Goal: Information Seeking & Learning: Check status

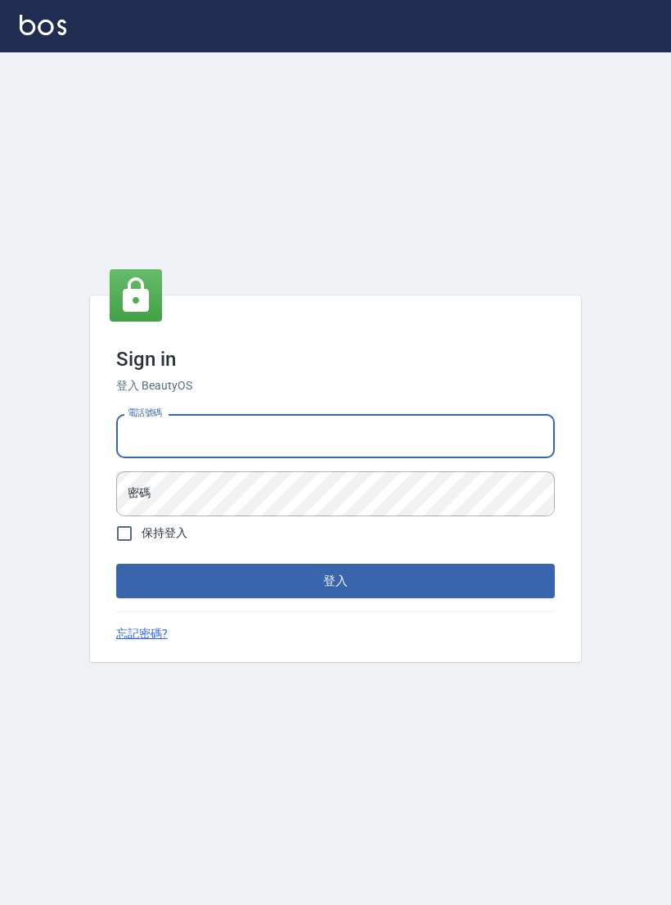
type input "0927152070"
click at [335, 593] on button "登入" at bounding box center [335, 581] width 438 height 34
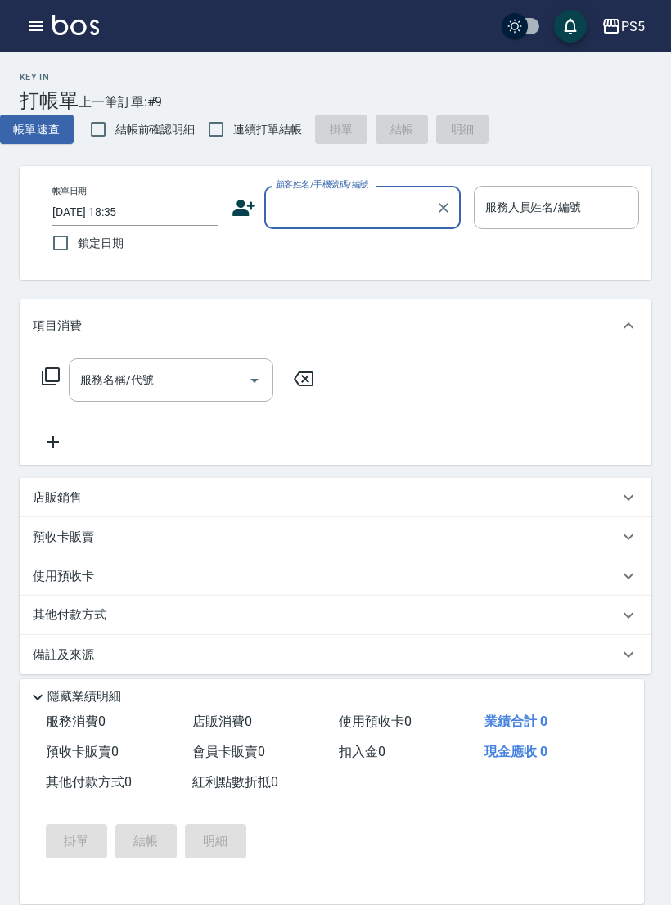
click at [36, 30] on icon "button" at bounding box center [36, 26] width 15 height 10
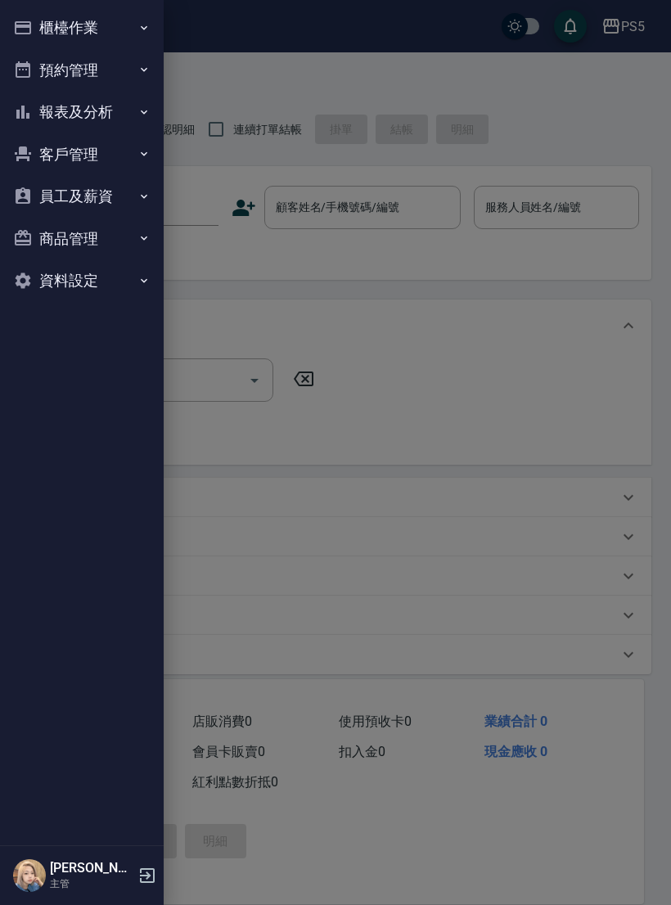
click at [80, 119] on button "報表及分析" at bounding box center [82, 112] width 150 height 43
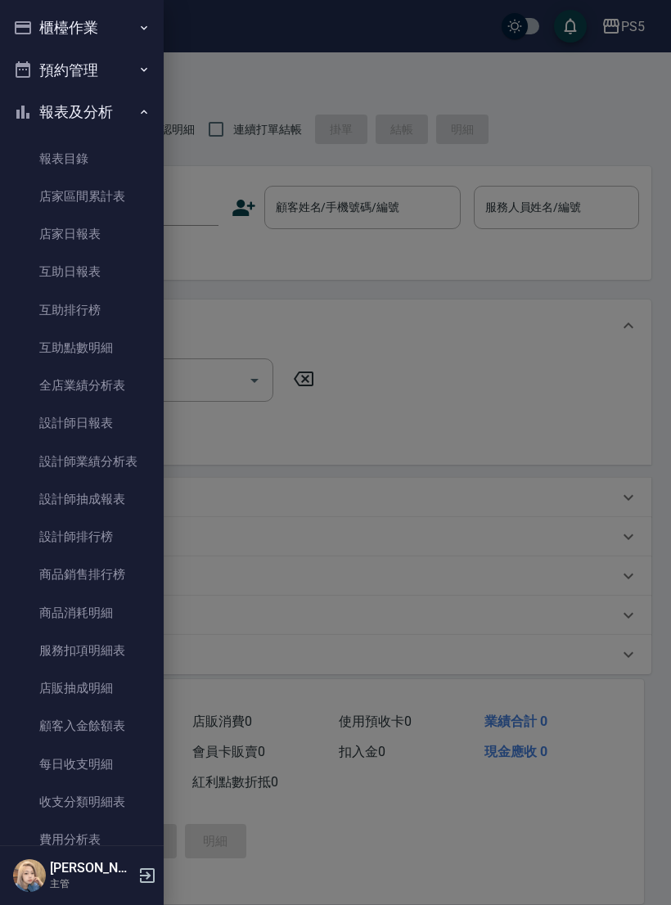
click at [82, 227] on link "店家日報表" at bounding box center [82, 234] width 150 height 38
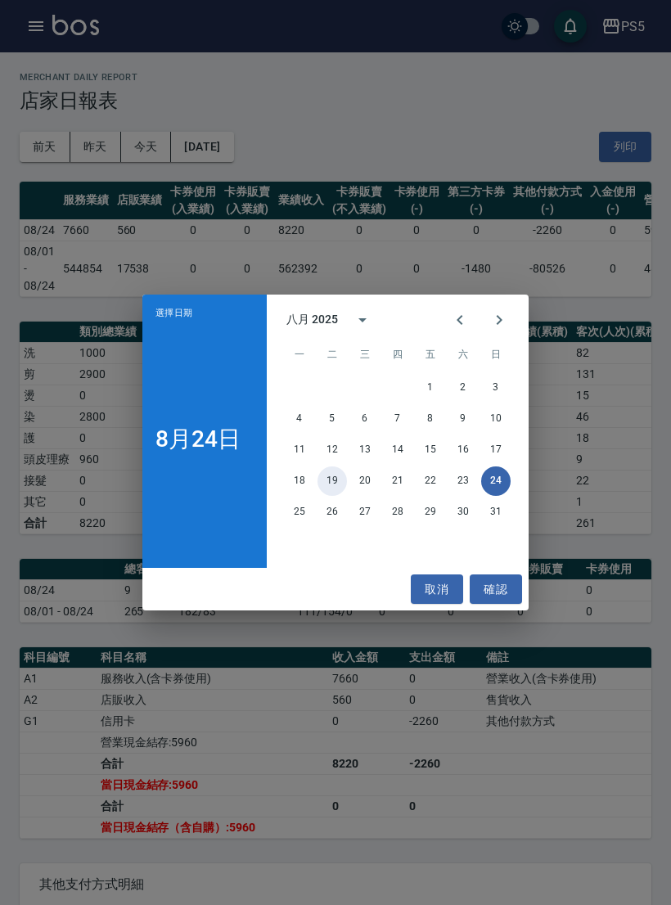
click at [335, 476] on button "19" at bounding box center [331, 480] width 29 height 29
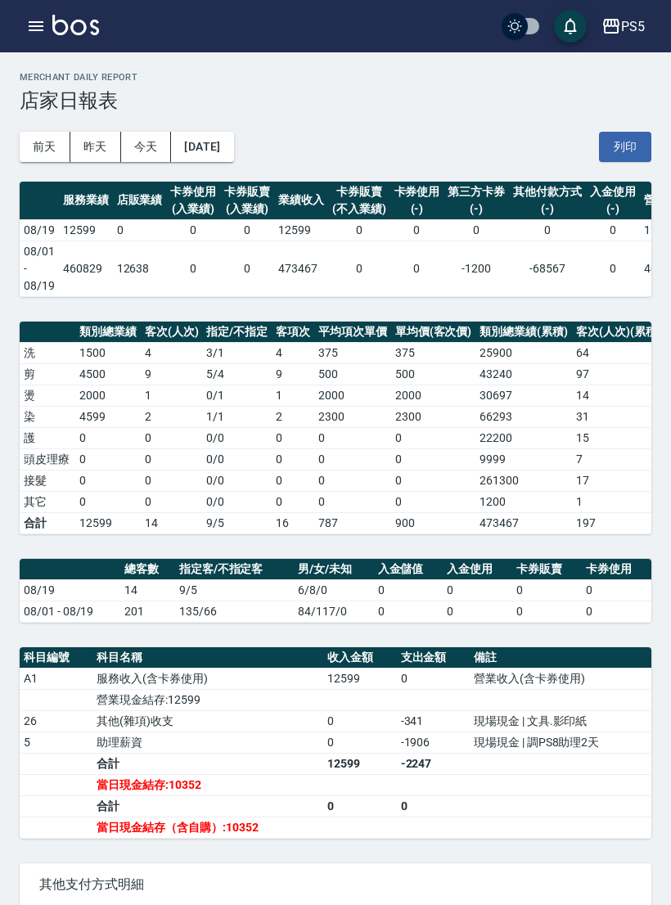
click at [233, 140] on button "[DATE]" at bounding box center [202, 147] width 62 height 30
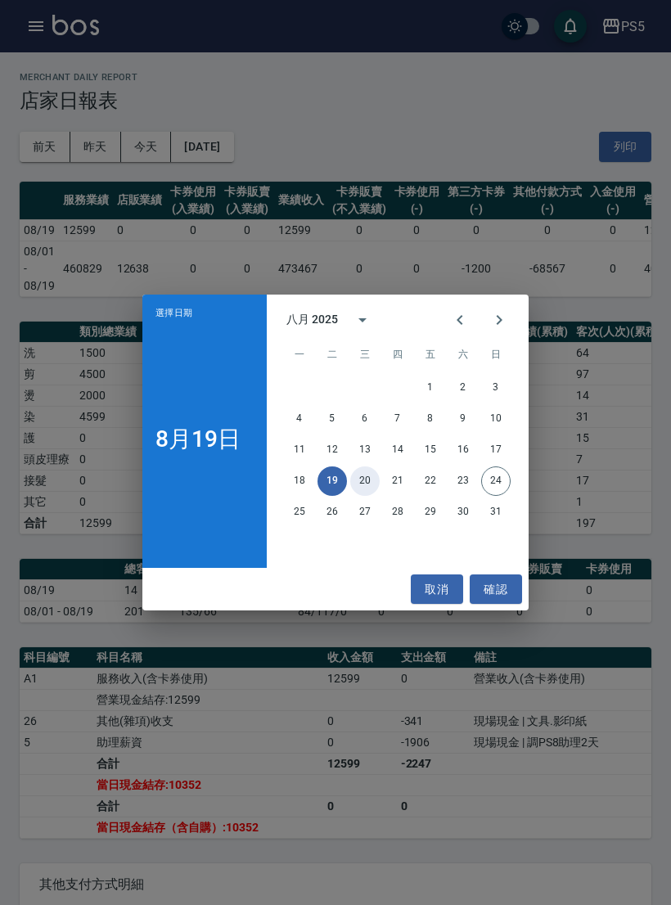
click at [362, 483] on button "20" at bounding box center [364, 480] width 29 height 29
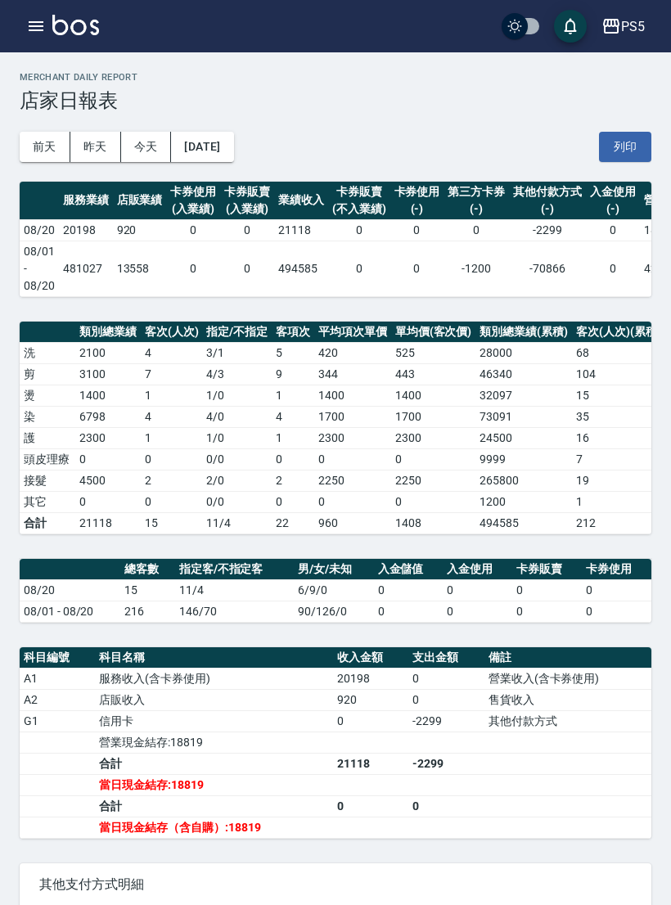
click at [233, 141] on button "[DATE]" at bounding box center [202, 147] width 62 height 30
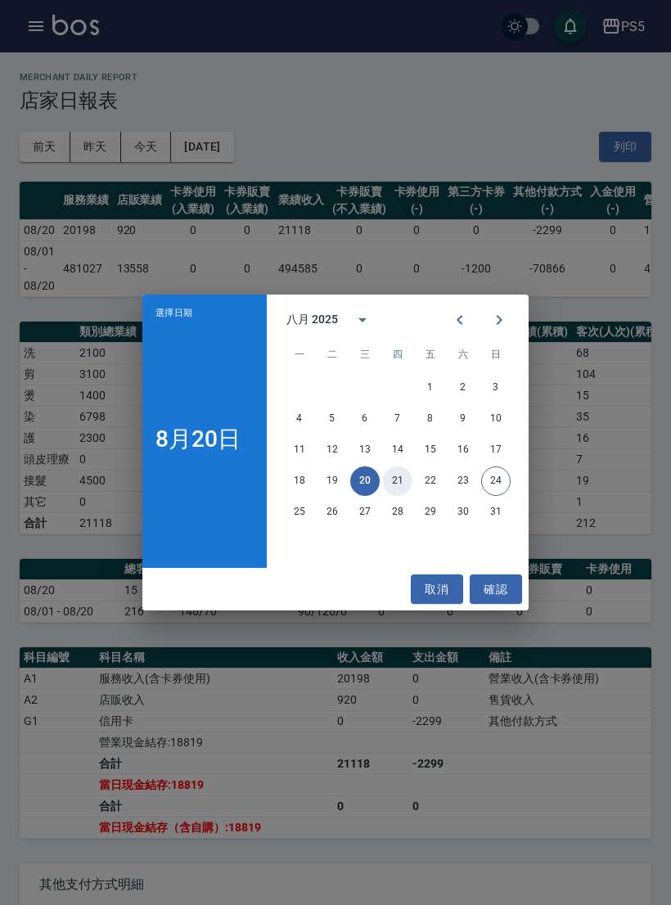
click at [403, 476] on button "21" at bounding box center [397, 480] width 29 height 29
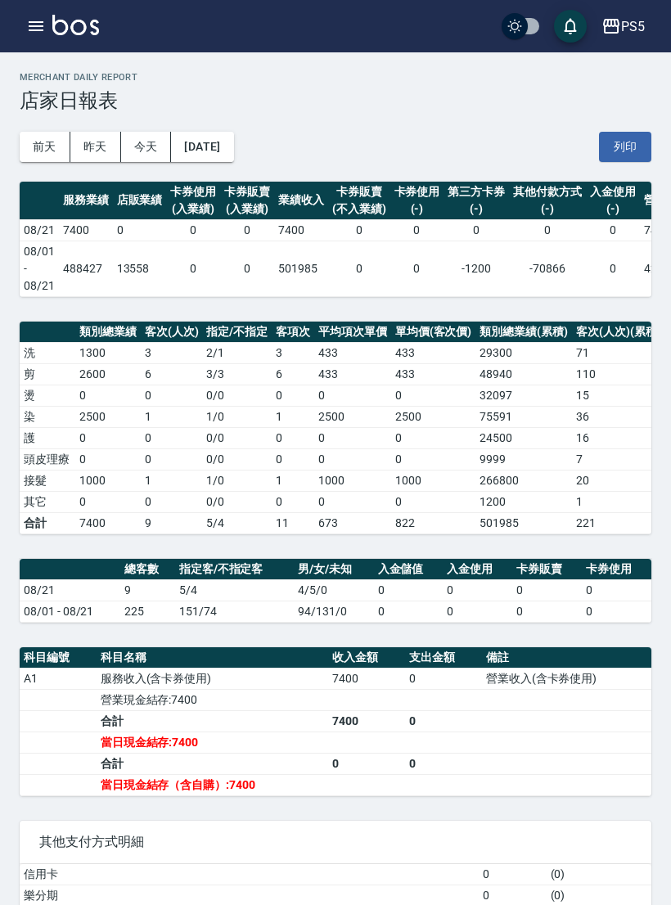
click at [225, 140] on button "[DATE]" at bounding box center [202, 147] width 62 height 30
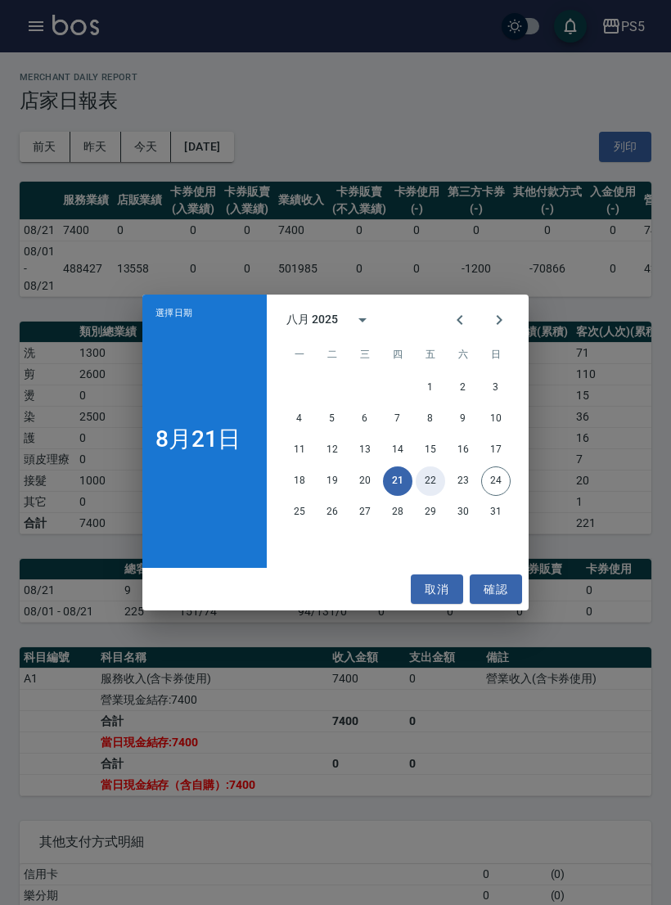
click at [421, 483] on button "22" at bounding box center [429, 480] width 29 height 29
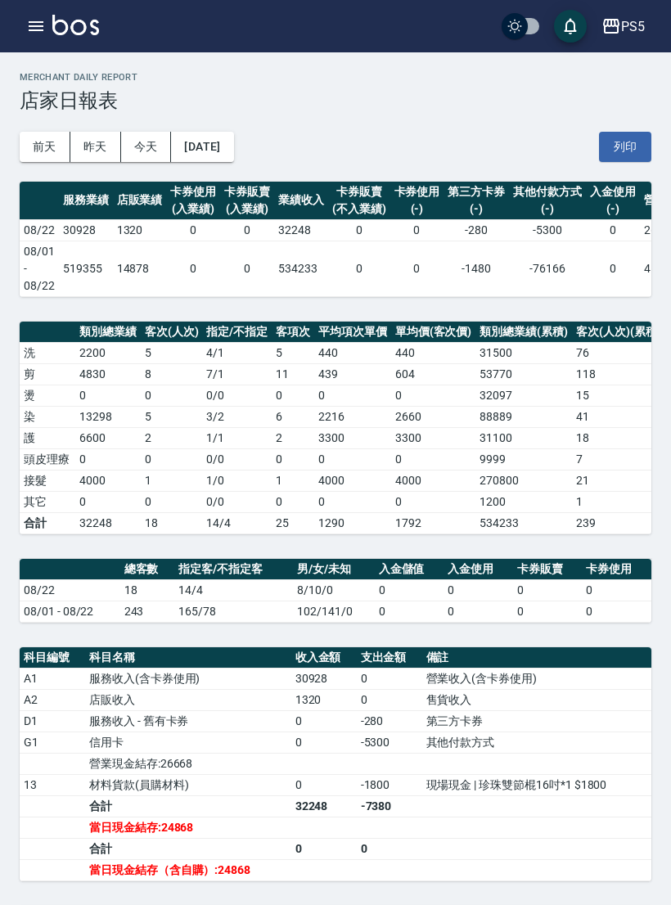
click at [216, 147] on button "[DATE]" at bounding box center [202, 147] width 62 height 30
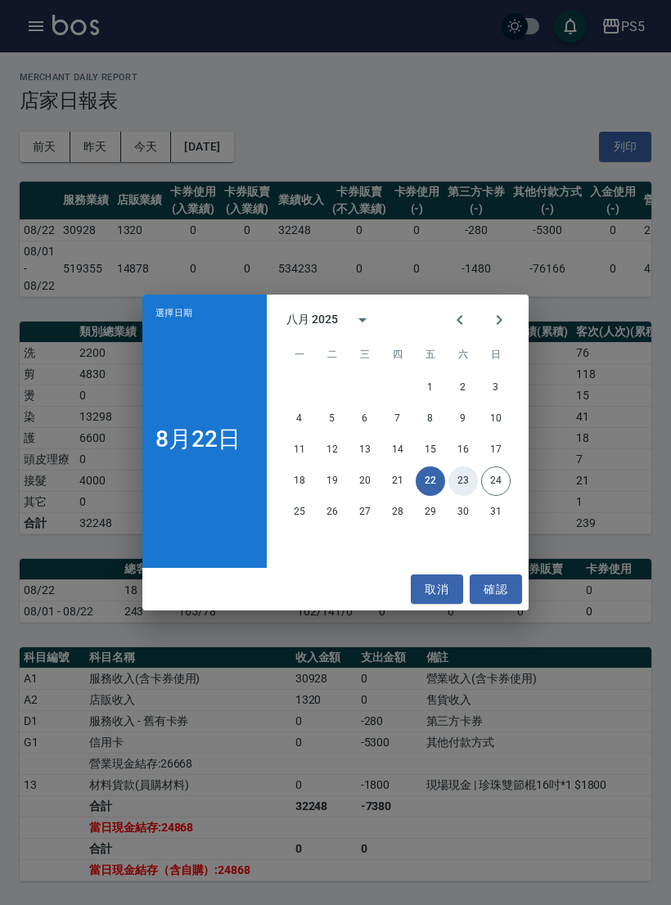
click at [455, 485] on button "23" at bounding box center [462, 480] width 29 height 29
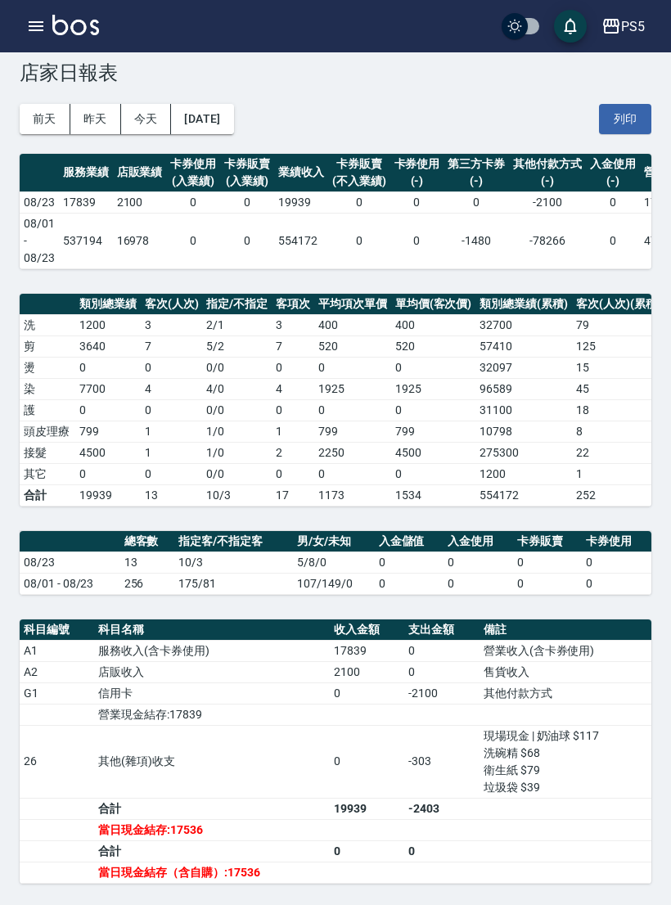
scroll to position [29, 0]
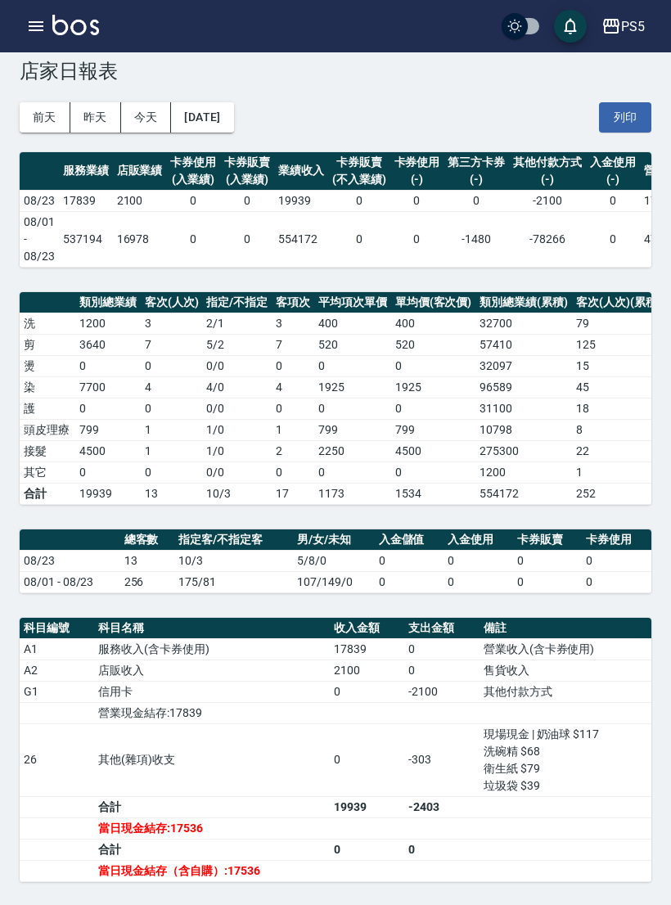
click at [233, 129] on button "[DATE]" at bounding box center [202, 117] width 62 height 30
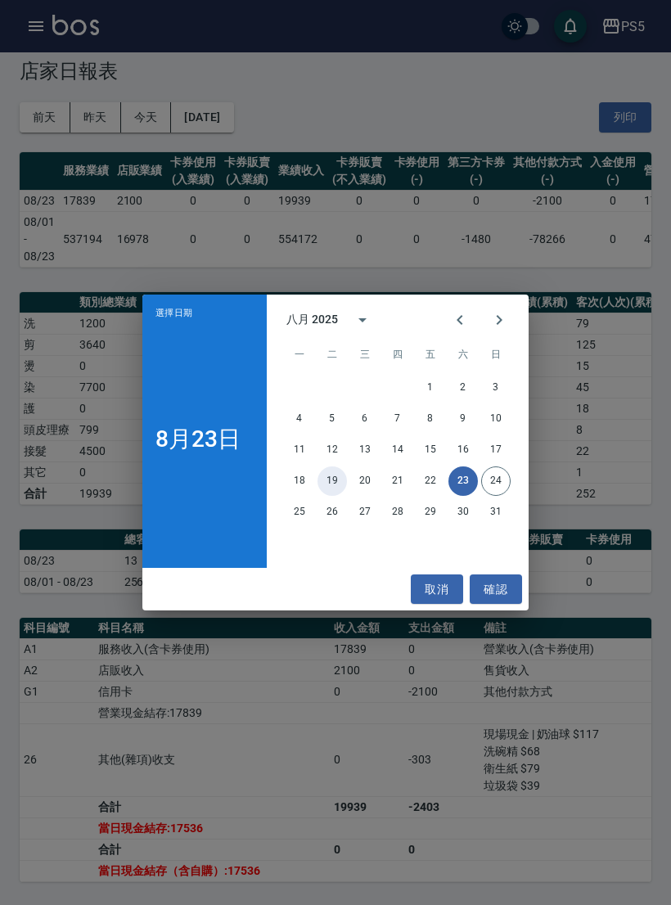
click at [331, 496] on button "19" at bounding box center [331, 480] width 29 height 29
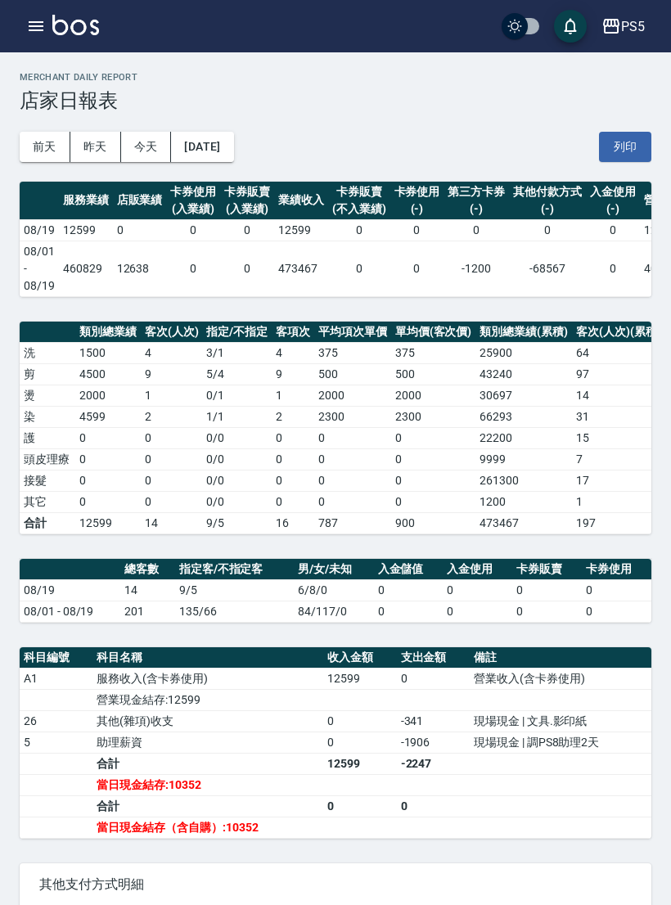
click at [233, 143] on button "[DATE]" at bounding box center [202, 147] width 62 height 30
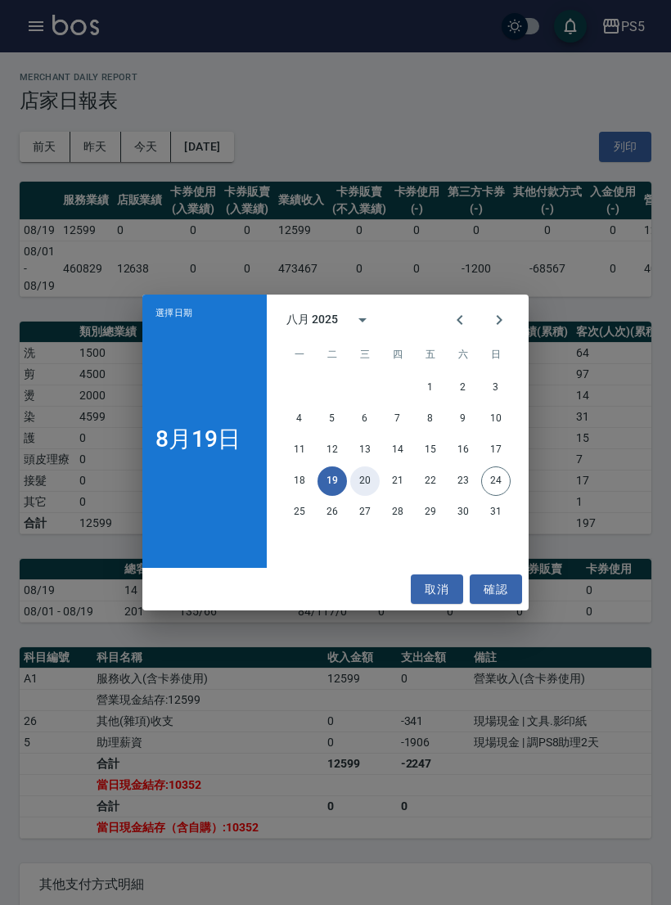
click at [351, 496] on button "20" at bounding box center [364, 480] width 29 height 29
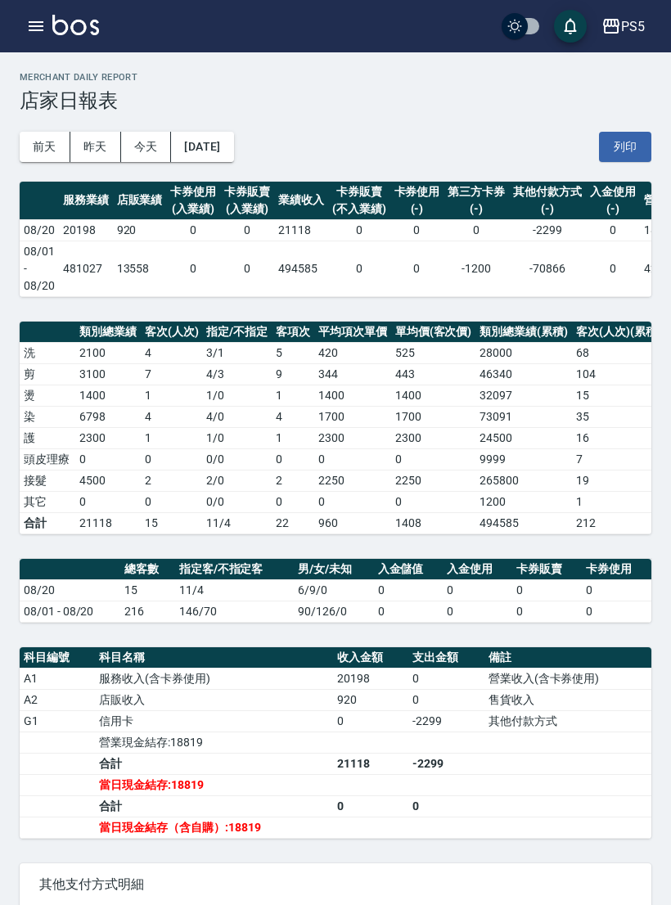
click at [233, 145] on button "[DATE]" at bounding box center [202, 147] width 62 height 30
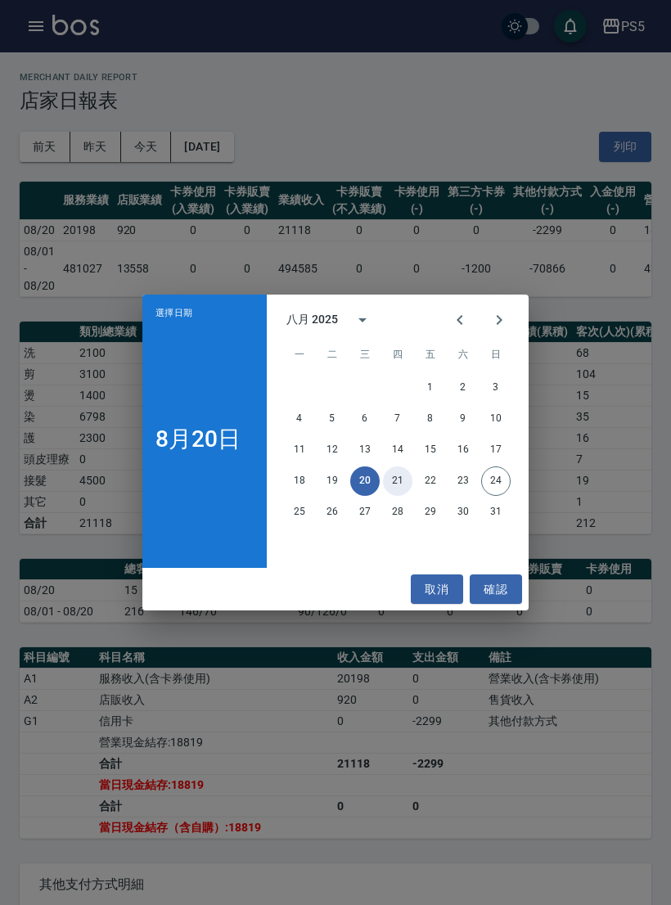
click at [400, 491] on button "21" at bounding box center [397, 480] width 29 height 29
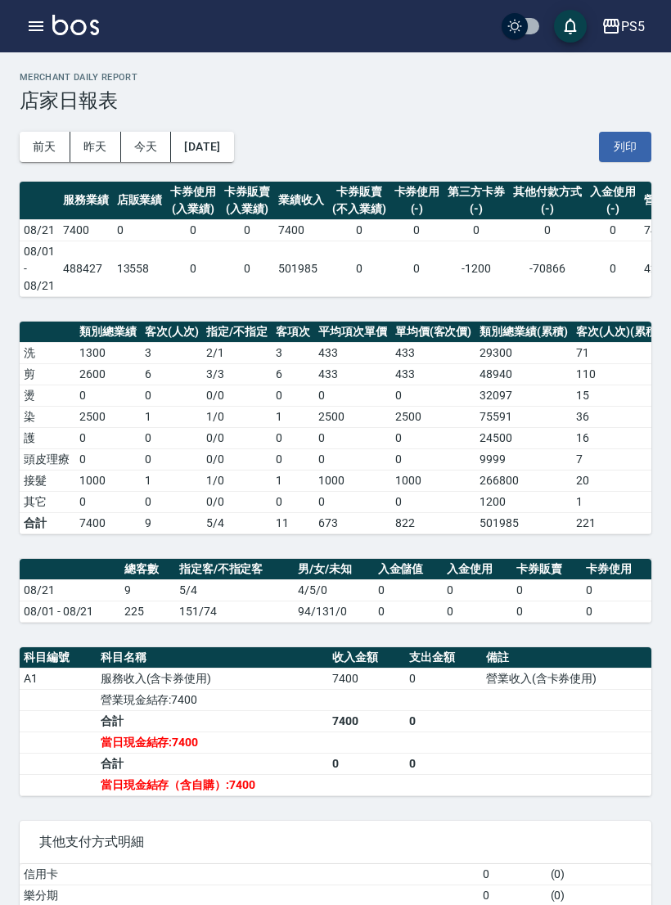
click at [233, 141] on button "[DATE]" at bounding box center [202, 147] width 62 height 30
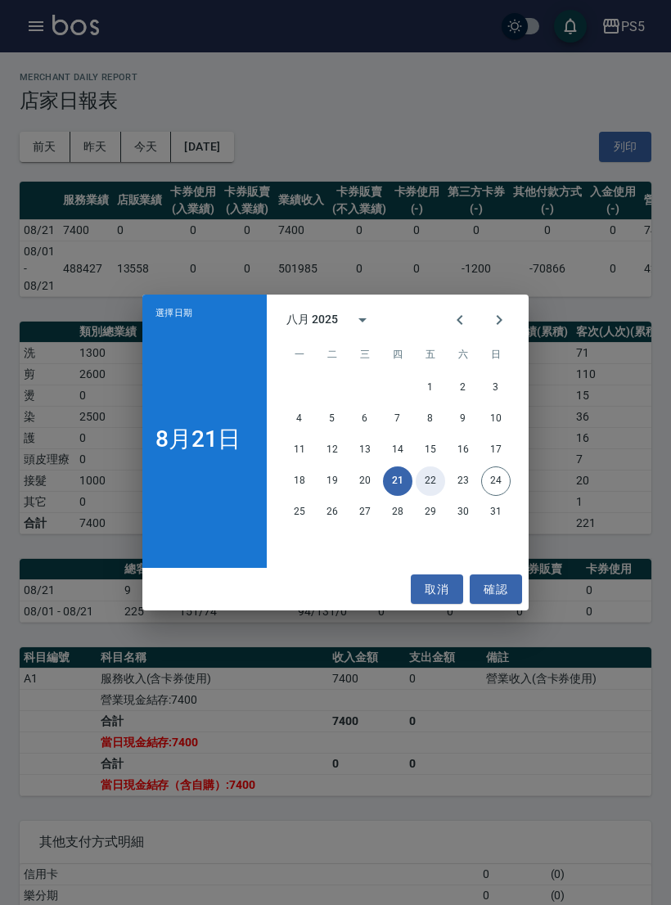
click at [424, 489] on button "22" at bounding box center [429, 480] width 29 height 29
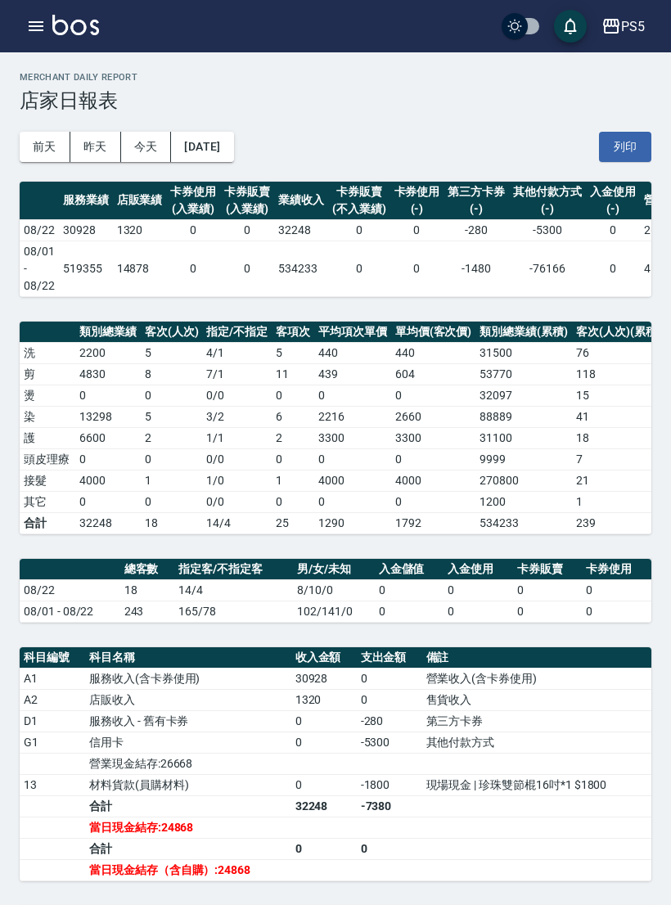
click at [233, 147] on button "[DATE]" at bounding box center [202, 147] width 62 height 30
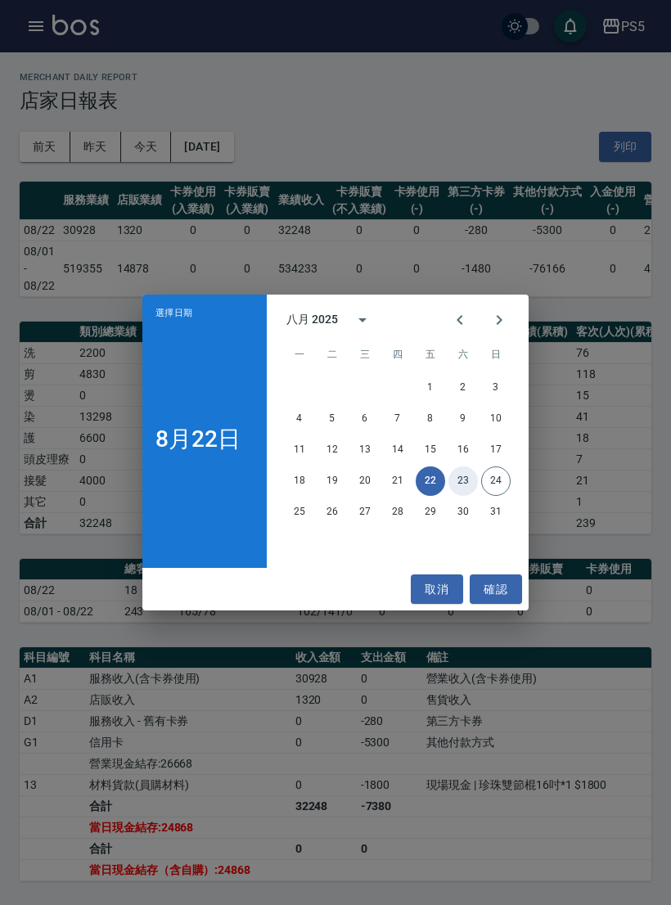
click at [456, 496] on button "23" at bounding box center [462, 480] width 29 height 29
